Goal: Task Accomplishment & Management: Complete application form

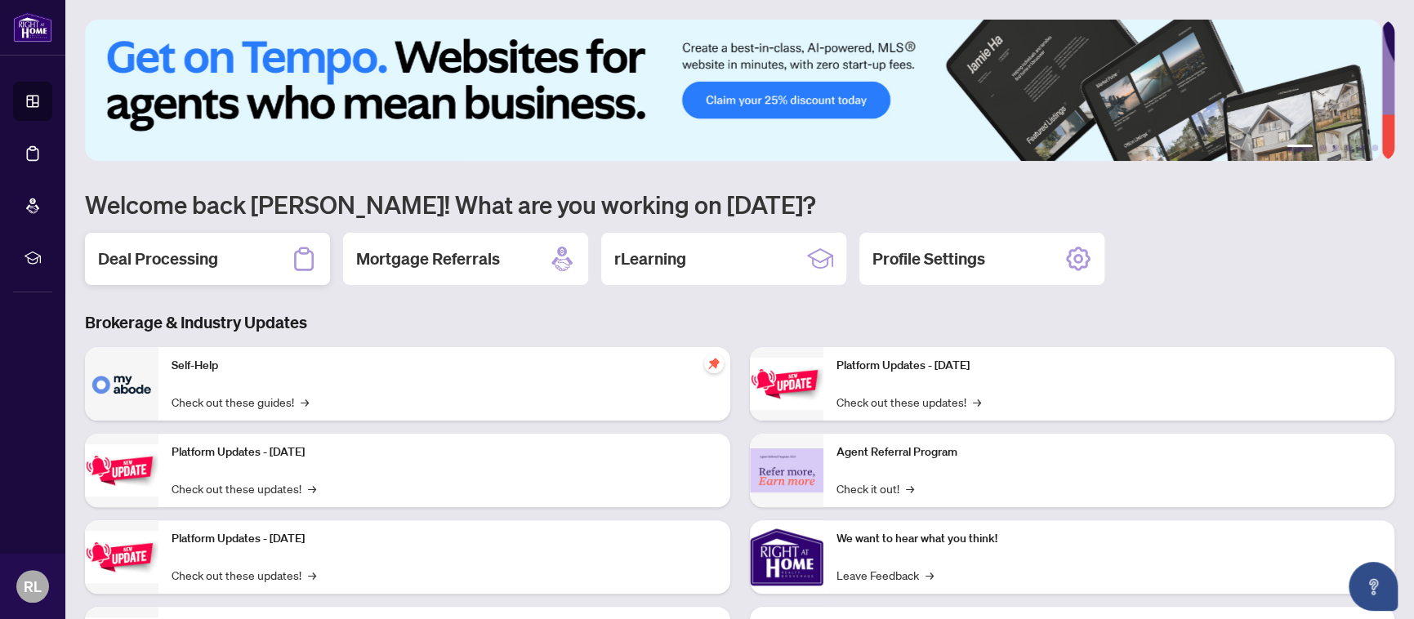
click at [167, 254] on h2 "Deal Processing" at bounding box center [158, 258] width 120 height 23
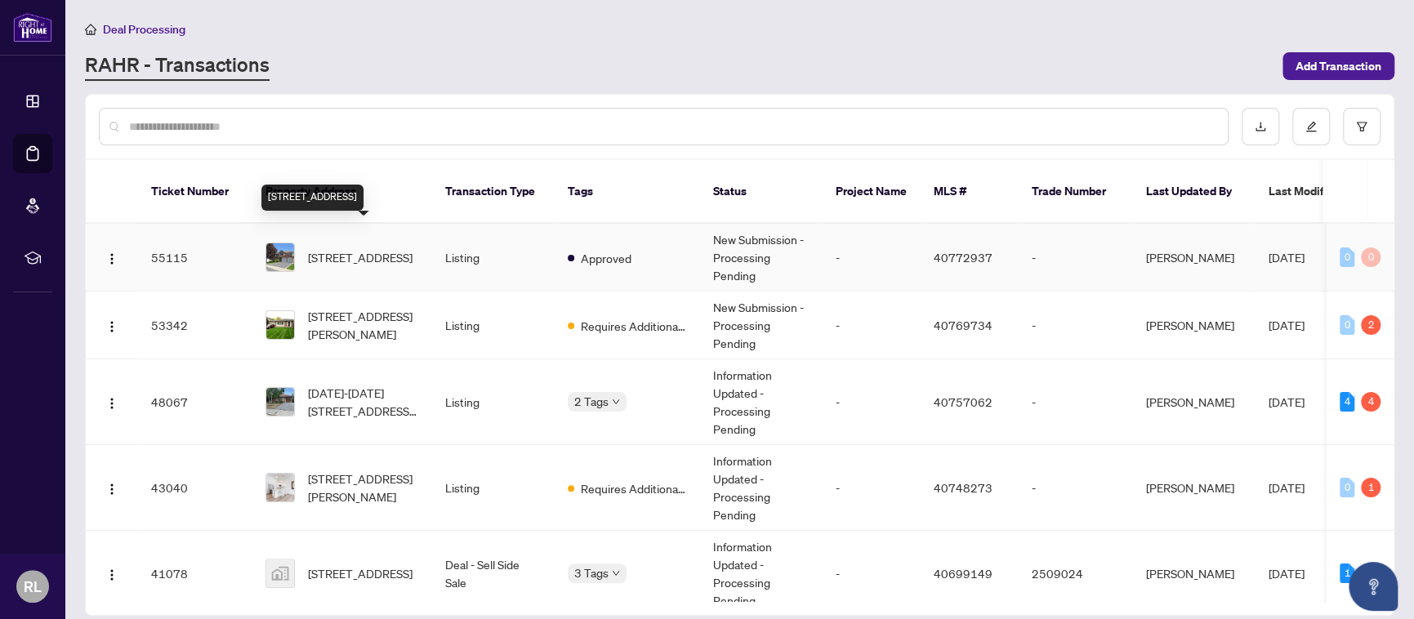
click at [348, 248] on span "[STREET_ADDRESS]" at bounding box center [360, 257] width 105 height 18
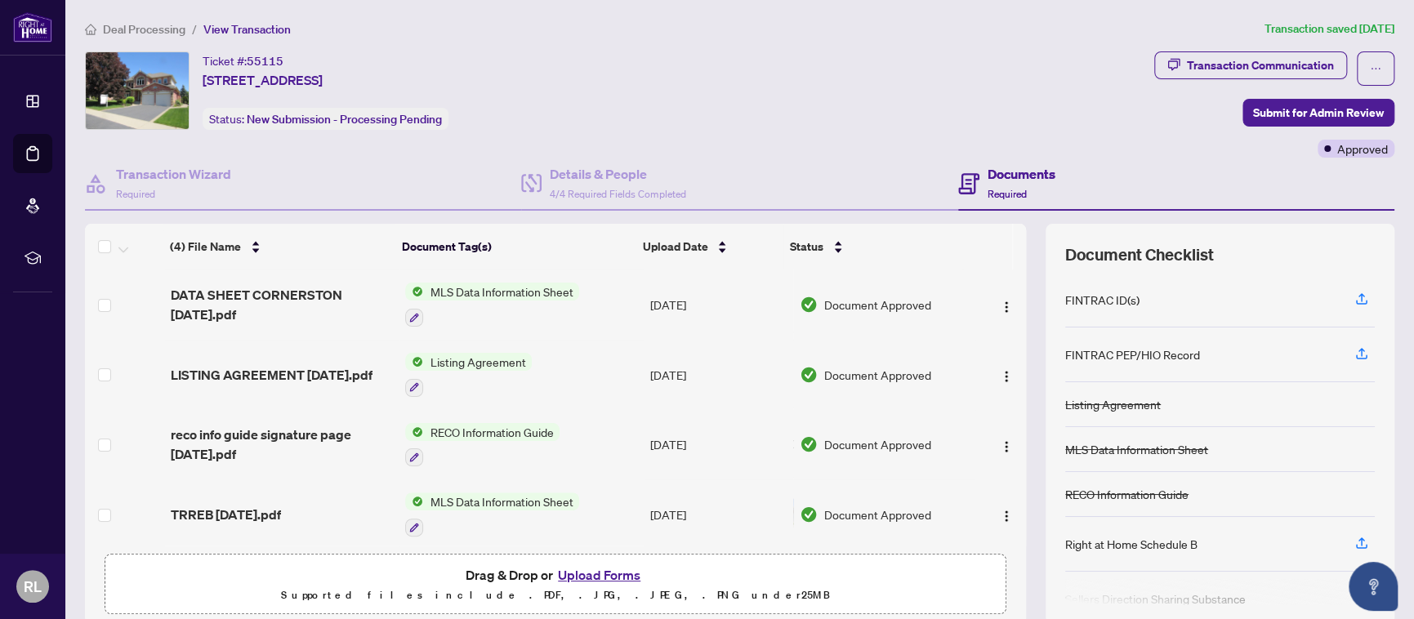
scroll to position [4, 0]
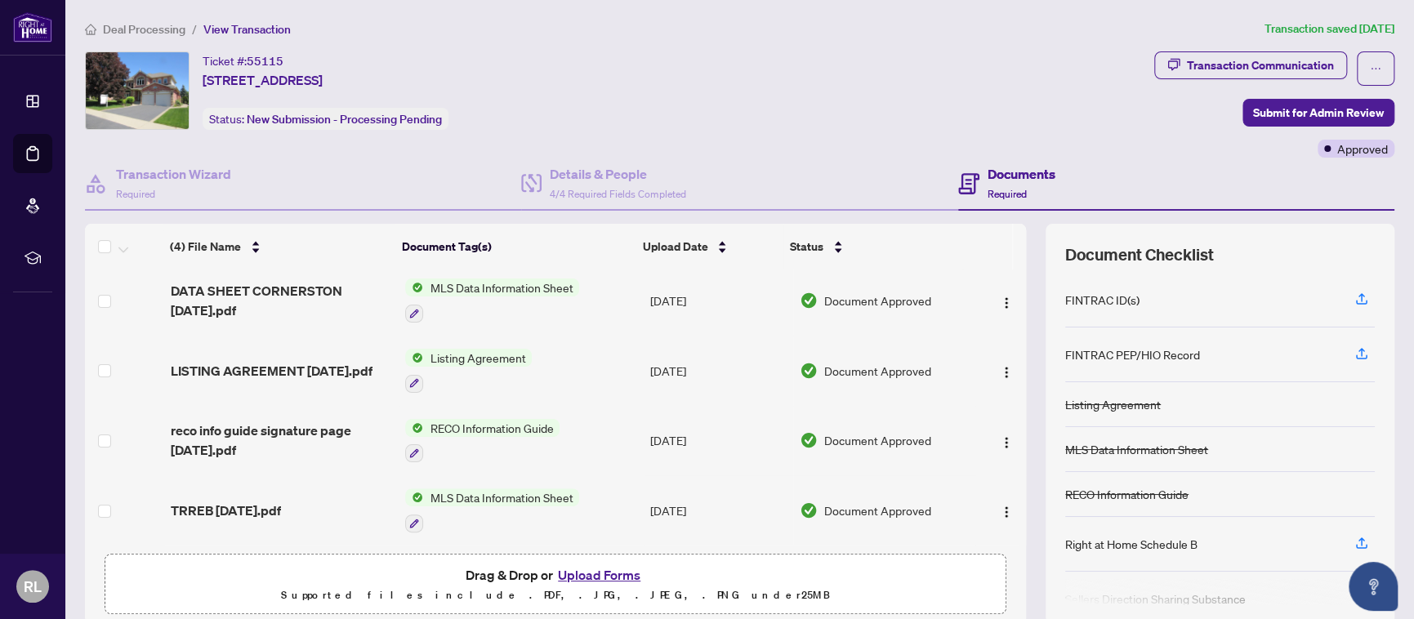
click at [597, 572] on button "Upload Forms" at bounding box center [599, 574] width 92 height 21
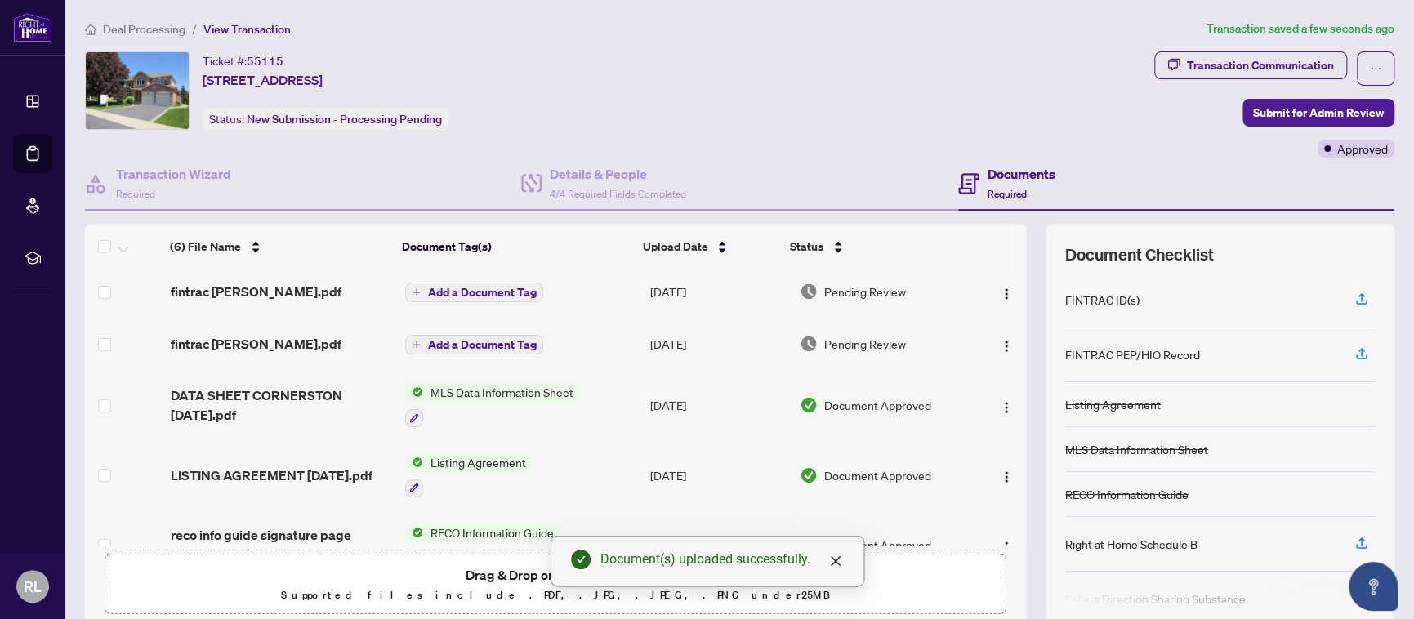
click at [497, 287] on span "Add a Document Tag" at bounding box center [481, 292] width 109 height 11
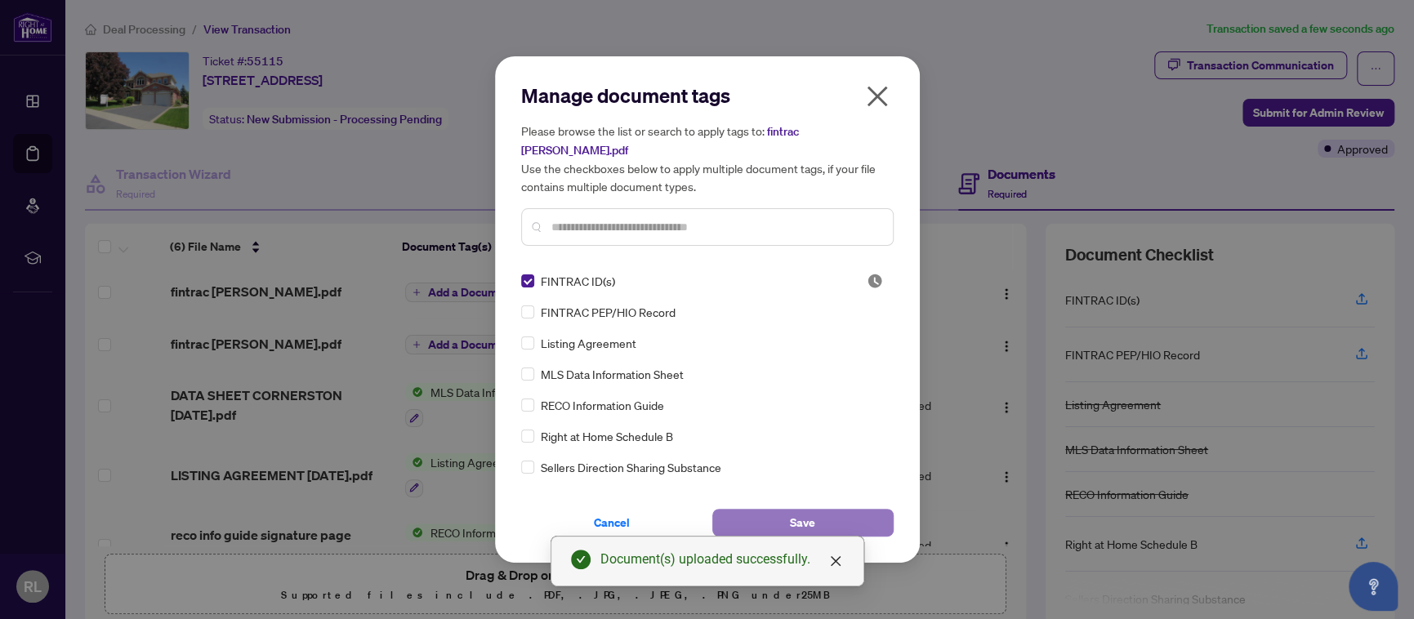
click at [801, 510] on span "Save" at bounding box center [802, 523] width 25 height 26
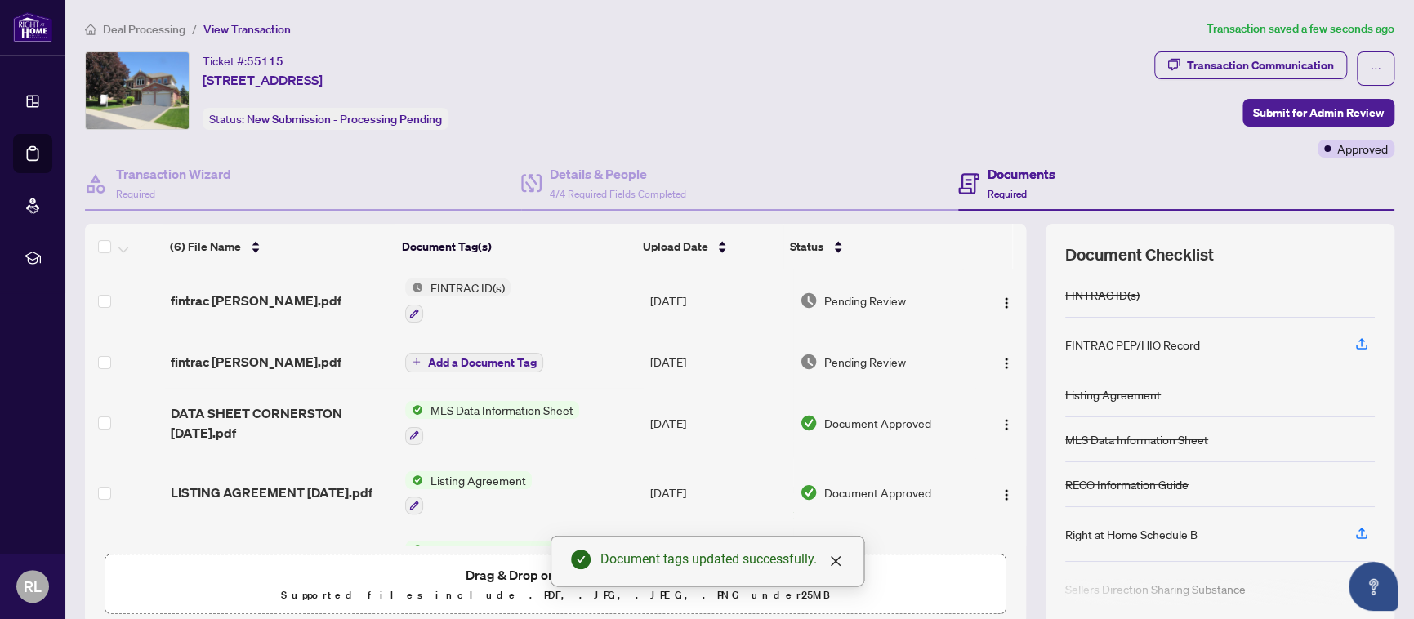
click at [458, 357] on span "Add a Document Tag" at bounding box center [481, 362] width 109 height 11
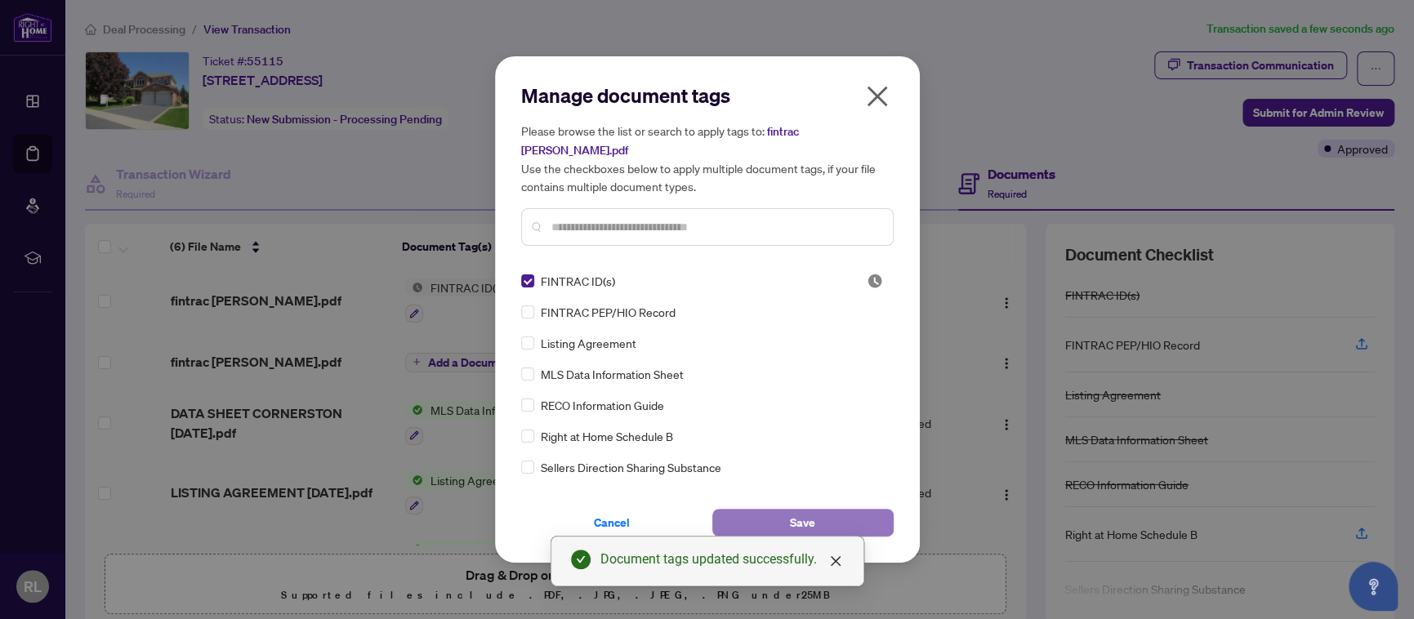
click at [808, 510] on span "Save" at bounding box center [802, 523] width 25 height 26
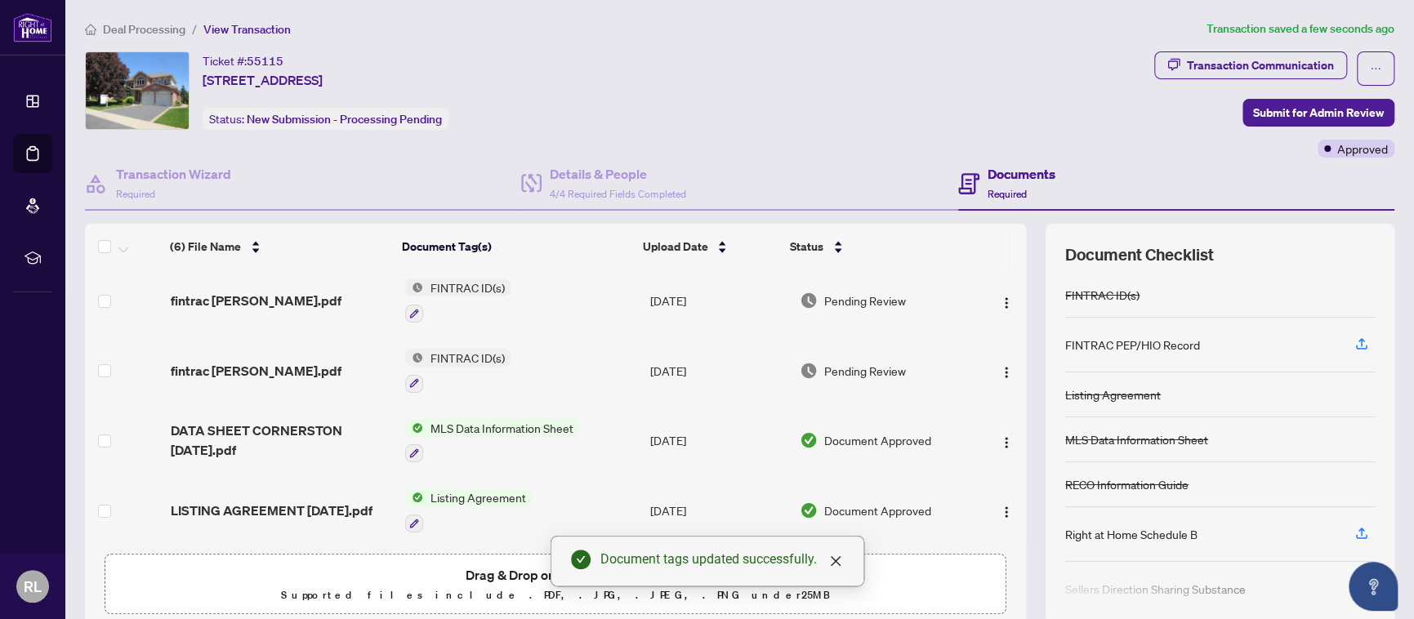
click at [461, 359] on span "FINTRAC ID(s)" at bounding box center [466, 358] width 87 height 18
click at [564, 350] on td "FINTRAC ID(s)" at bounding box center [521, 371] width 244 height 70
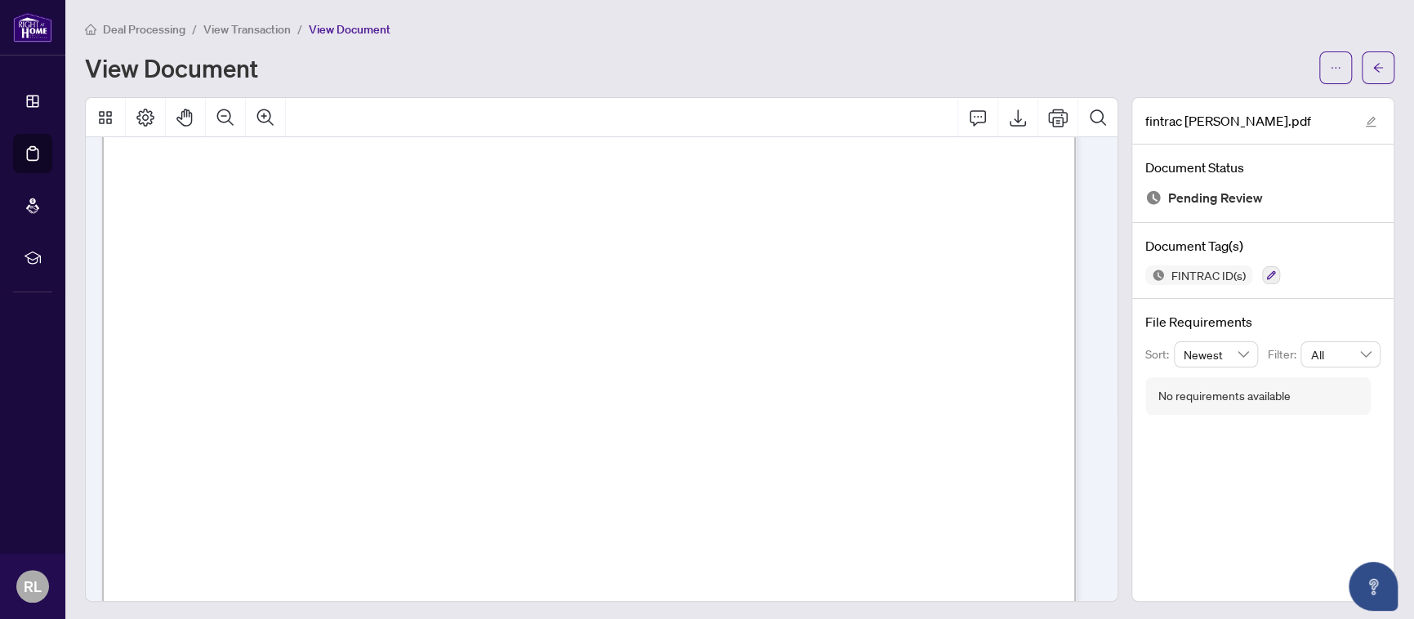
scroll to position [1878, 0]
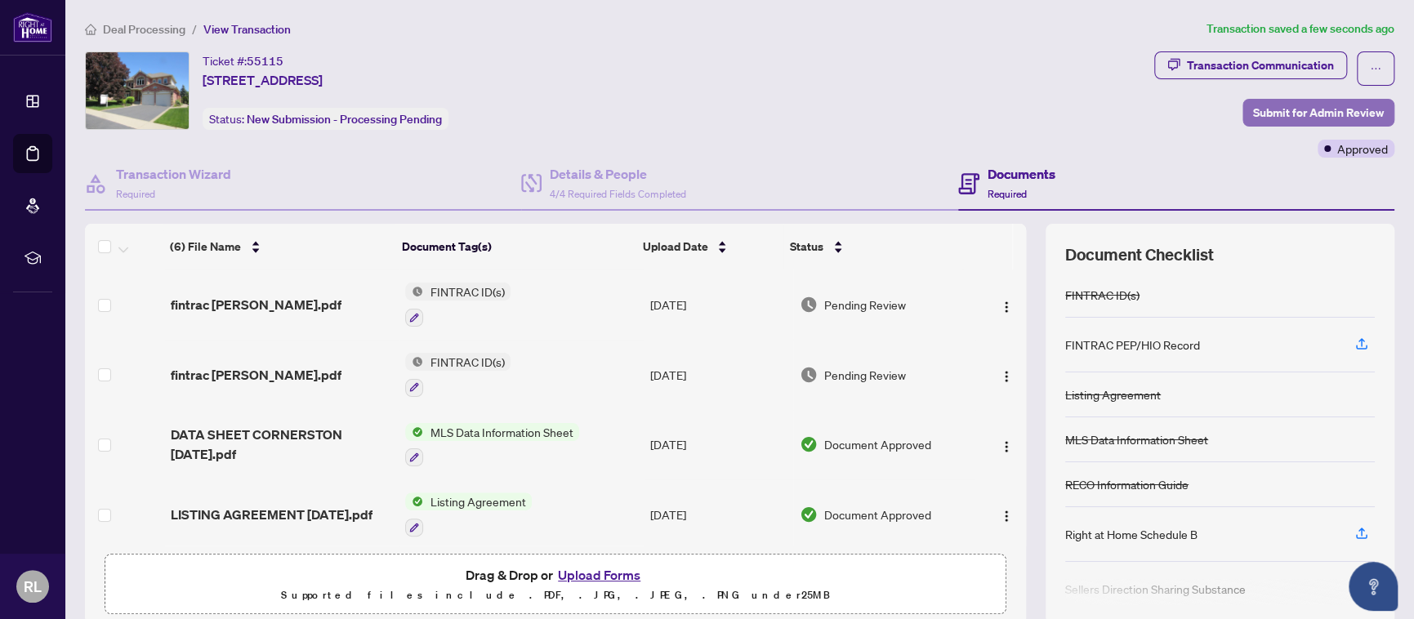
click at [1276, 108] on span "Submit for Admin Review" at bounding box center [1318, 113] width 131 height 26
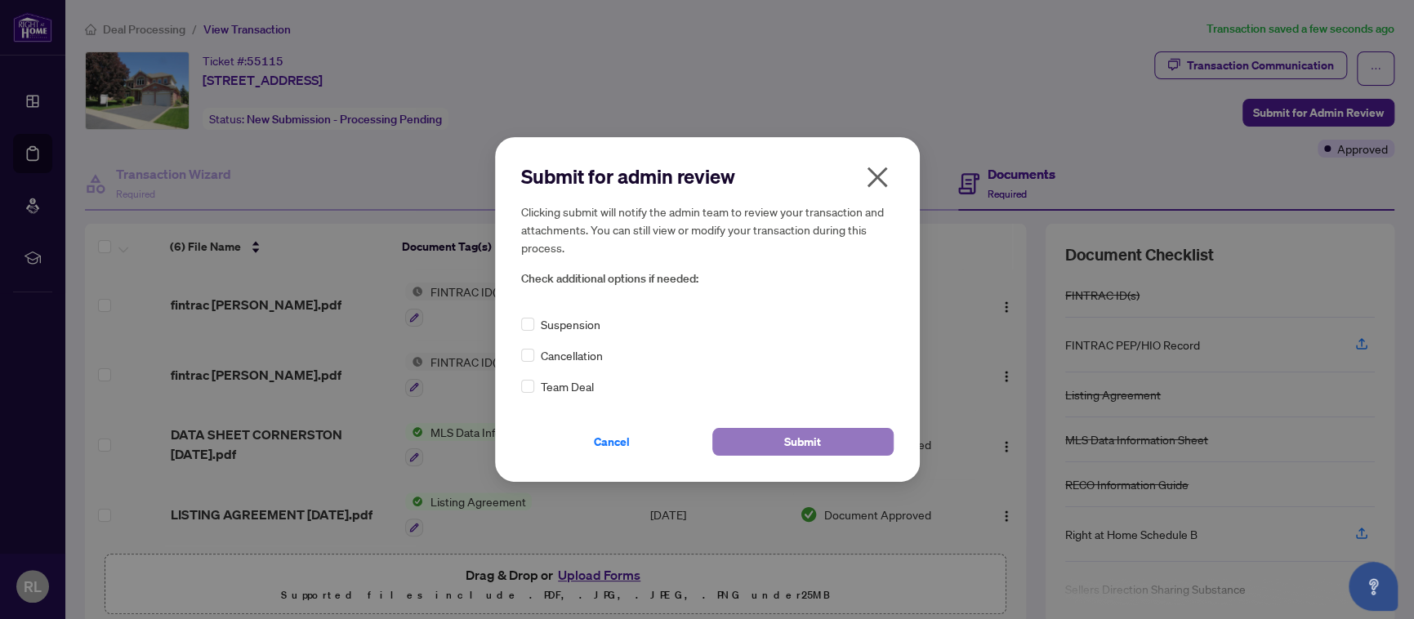
click at [807, 439] on span "Submit" at bounding box center [802, 442] width 37 height 26
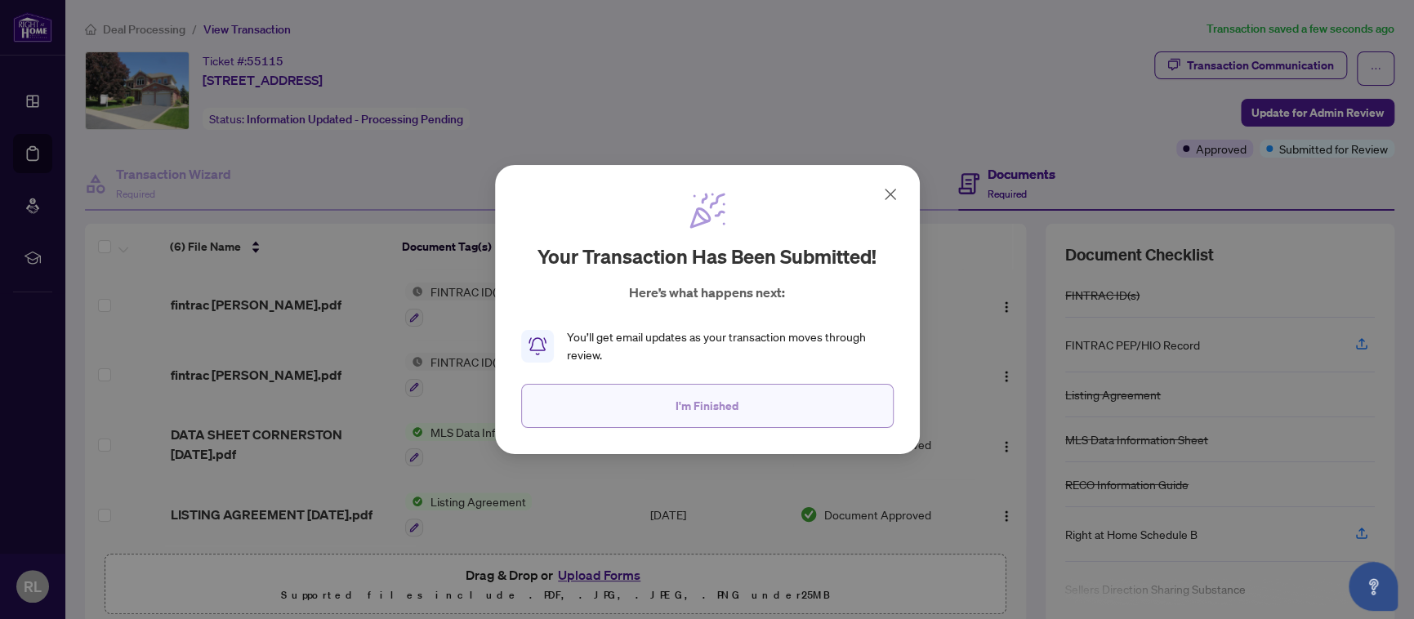
click at [732, 400] on span "I'm Finished" at bounding box center [706, 406] width 63 height 26
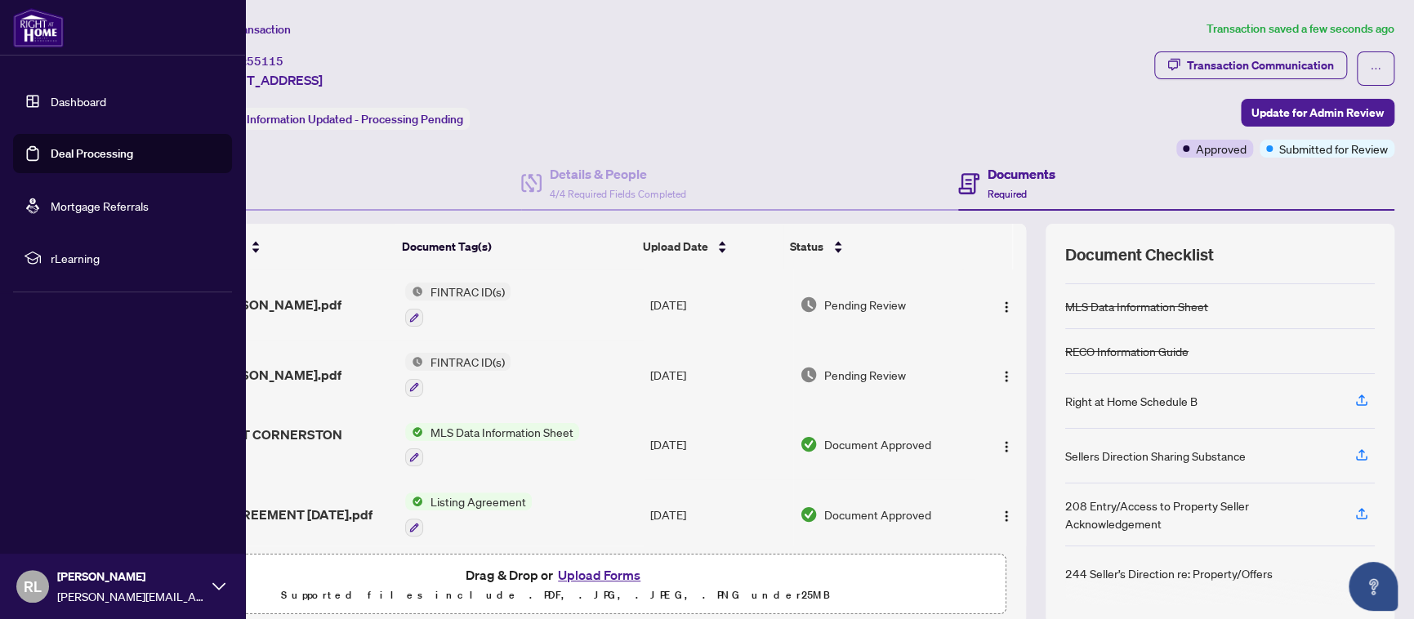
click at [40, 583] on span "RL" at bounding box center [33, 586] width 18 height 23
click at [71, 489] on span "Logout" at bounding box center [65, 489] width 37 height 26
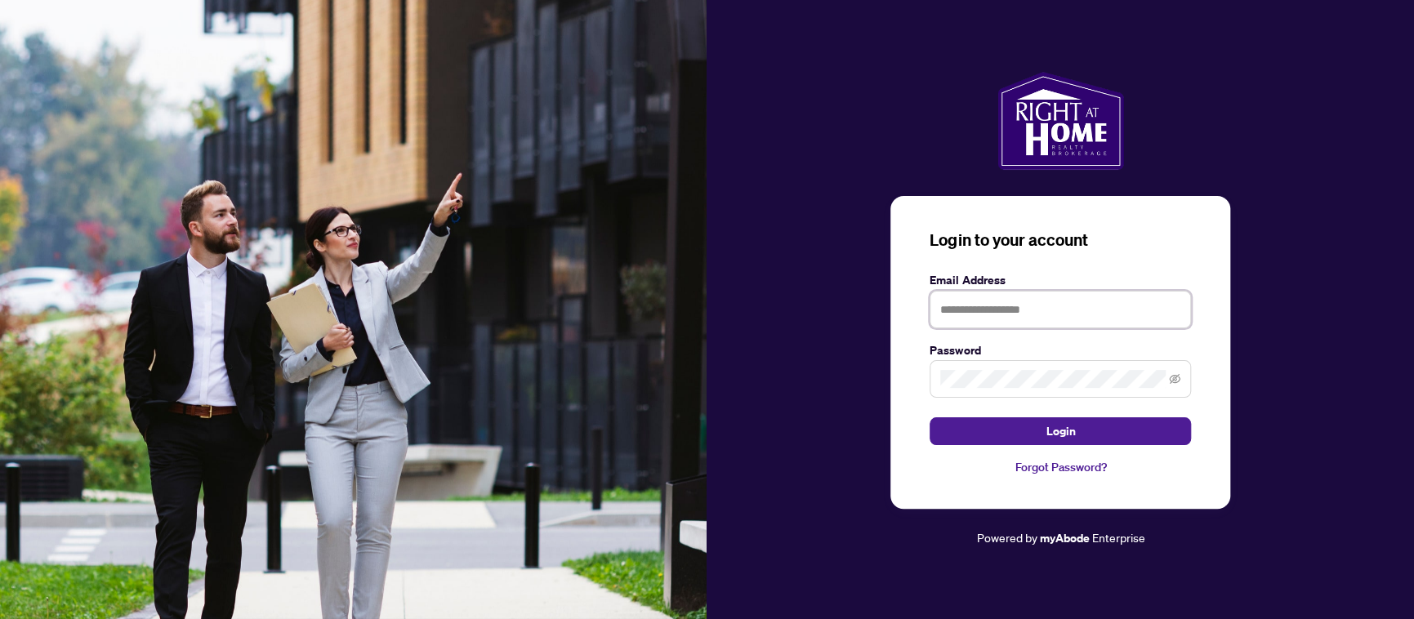
type input "**********"
